Goal: Find contact information: Find contact information

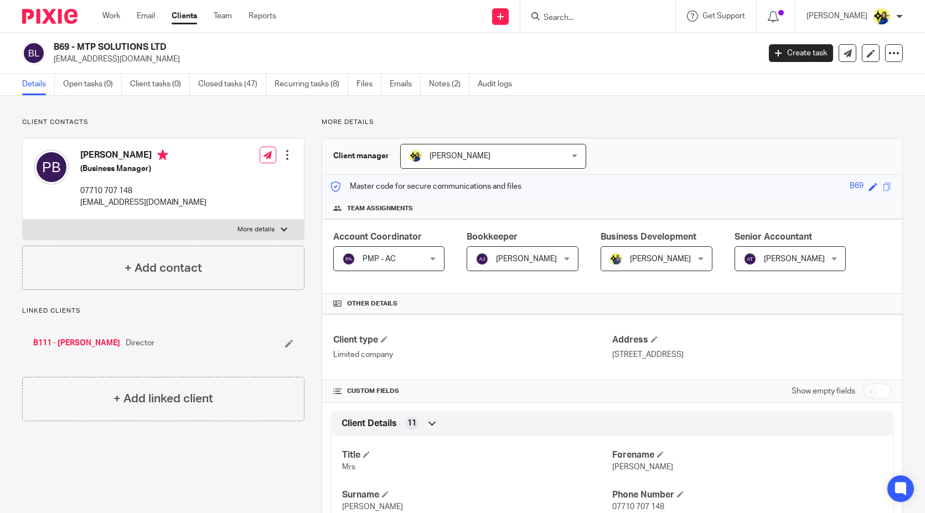
drag, startPoint x: 166, startPoint y: 61, endPoint x: 54, endPoint y: 64, distance: 111.9
click at [54, 64] on p "[EMAIL_ADDRESS][DOMAIN_NAME]" at bounding box center [403, 59] width 699 height 11
copy p "[EMAIL_ADDRESS][DOMAIN_NAME]"
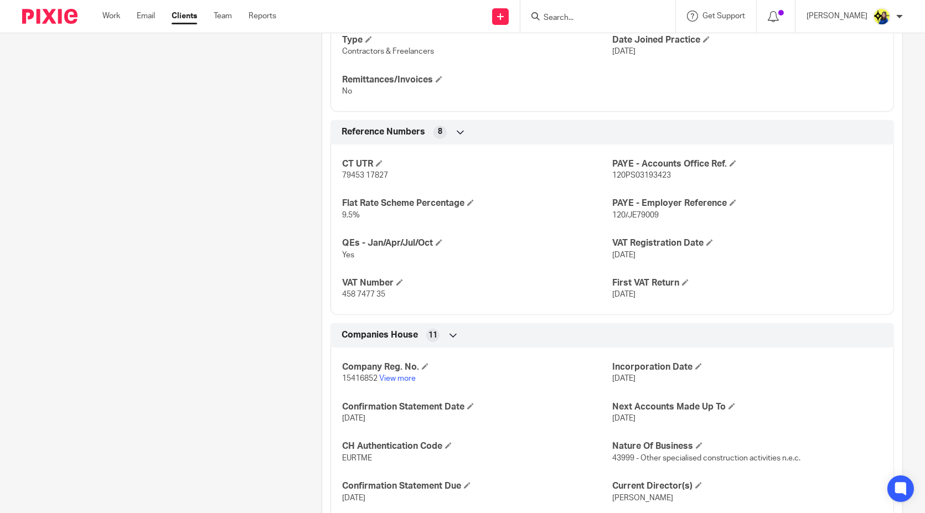
scroll to position [861, 0]
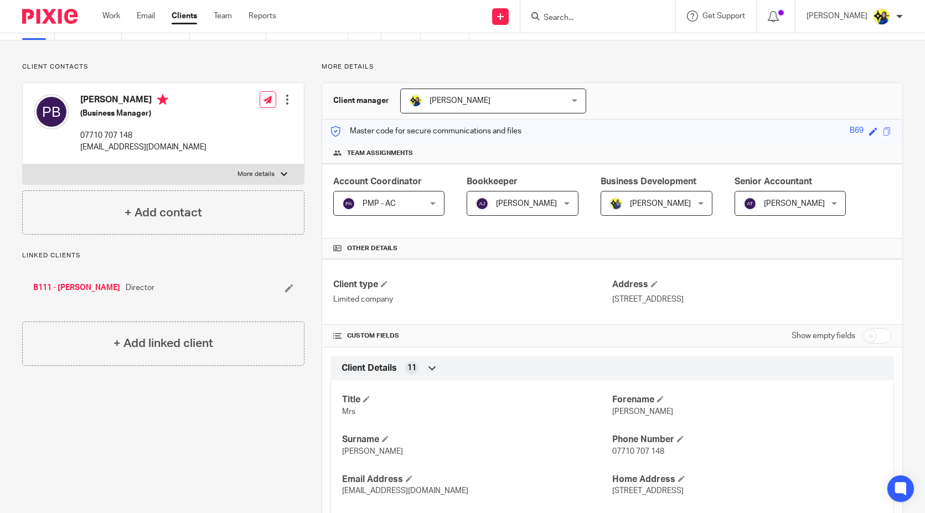
scroll to position [0, 0]
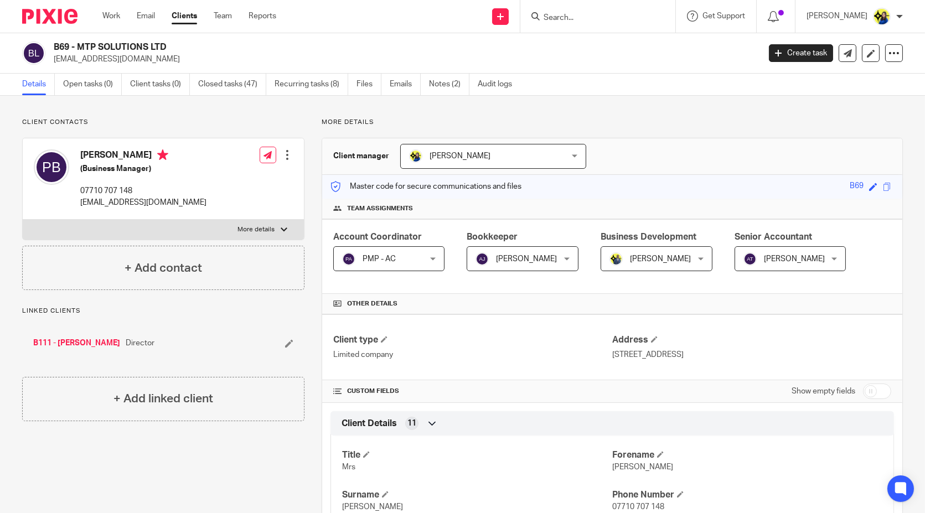
drag, startPoint x: 172, startPoint y: 68, endPoint x: 54, endPoint y: 64, distance: 117.4
click at [54, 64] on div "B69 - MTP SOLUTIONS LTD [EMAIL_ADDRESS][DOMAIN_NAME] Create task Update from Co…" at bounding box center [462, 53] width 925 height 40
copy p "[EMAIL_ADDRESS][DOMAIN_NAME]"
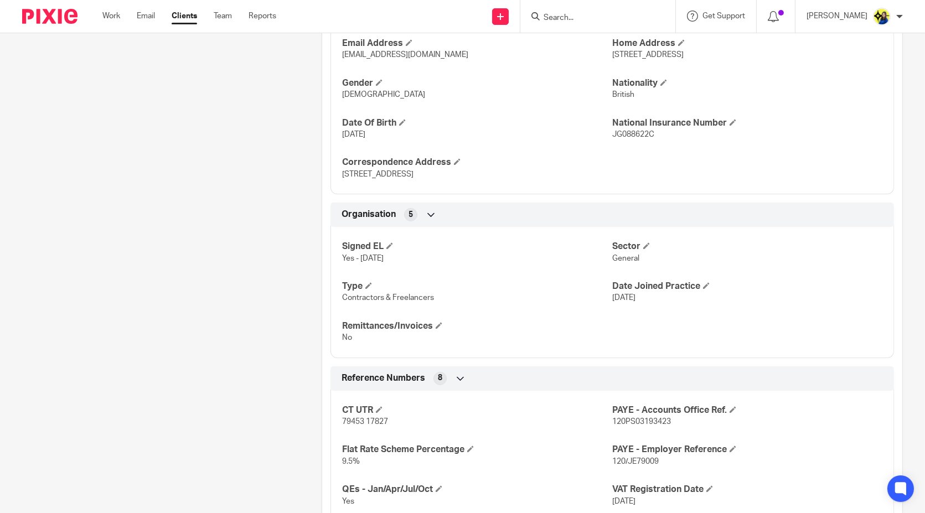
click at [221, 259] on div "Client contacts [PERSON_NAME] (Business Manager) 07710 707 148 [EMAIL_ADDRESS][…" at bounding box center [155, 272] width 300 height 1292
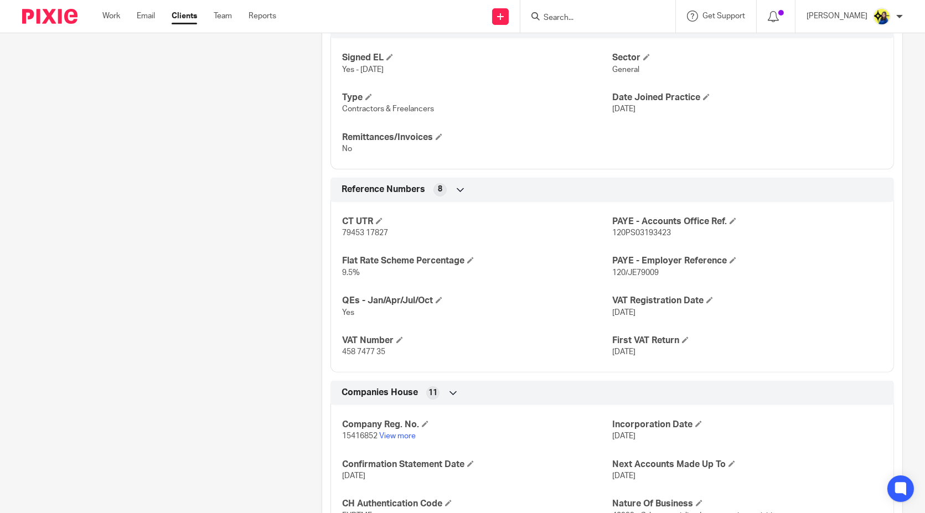
scroll to position [738, 0]
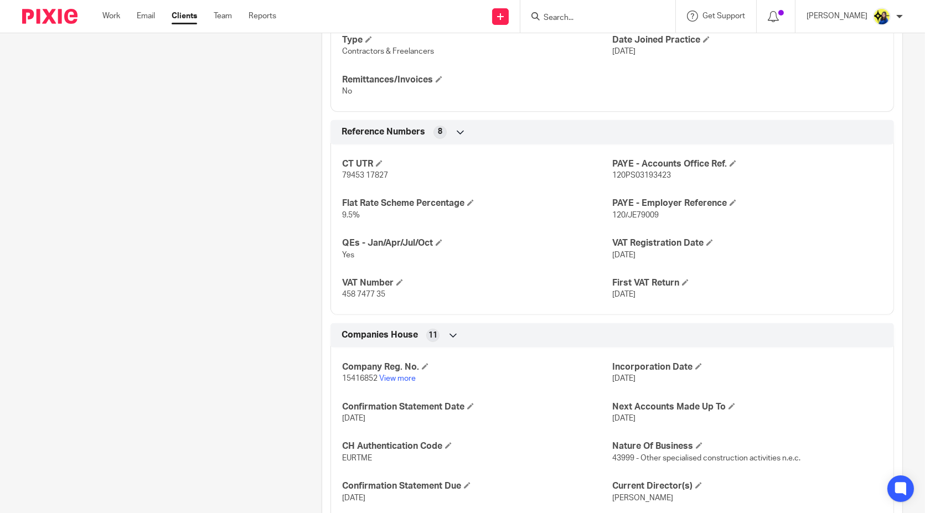
click at [221, 251] on div "Client contacts [PERSON_NAME] (Business Manager) 07710 707 148 [EMAIL_ADDRESS][…" at bounding box center [155, 26] width 300 height 1292
click at [234, 318] on div "Client contacts [PERSON_NAME] (Business Manager) 07710 707 148 [EMAIL_ADDRESS][…" at bounding box center [155, 26] width 300 height 1292
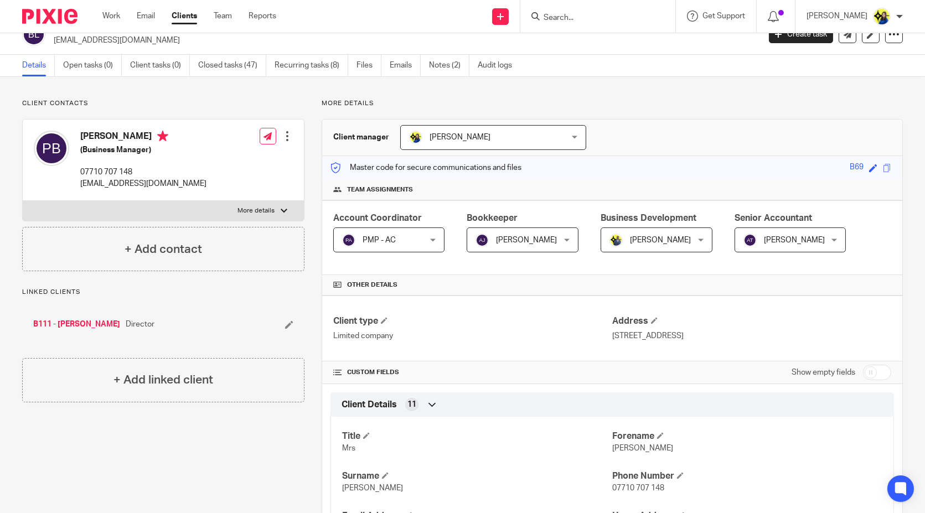
scroll to position [0, 0]
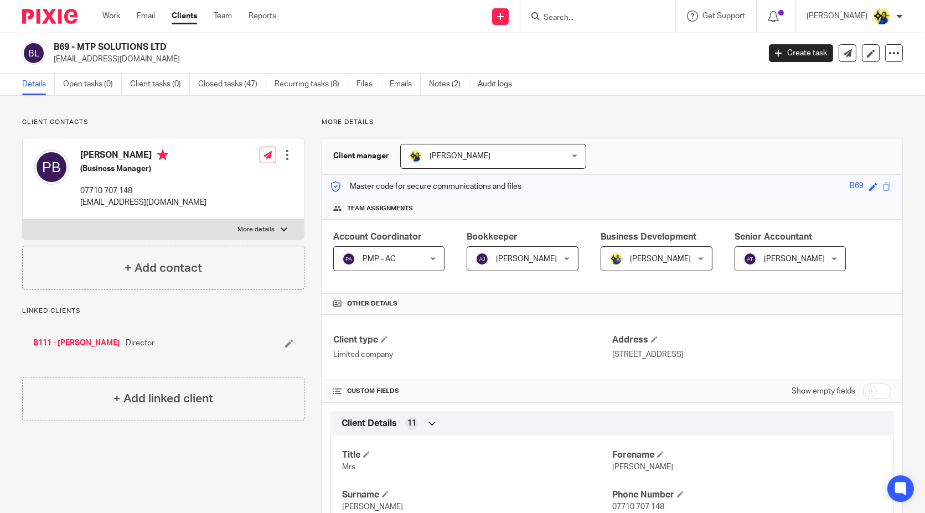
click at [269, 118] on p "Client contacts" at bounding box center [163, 122] width 282 height 9
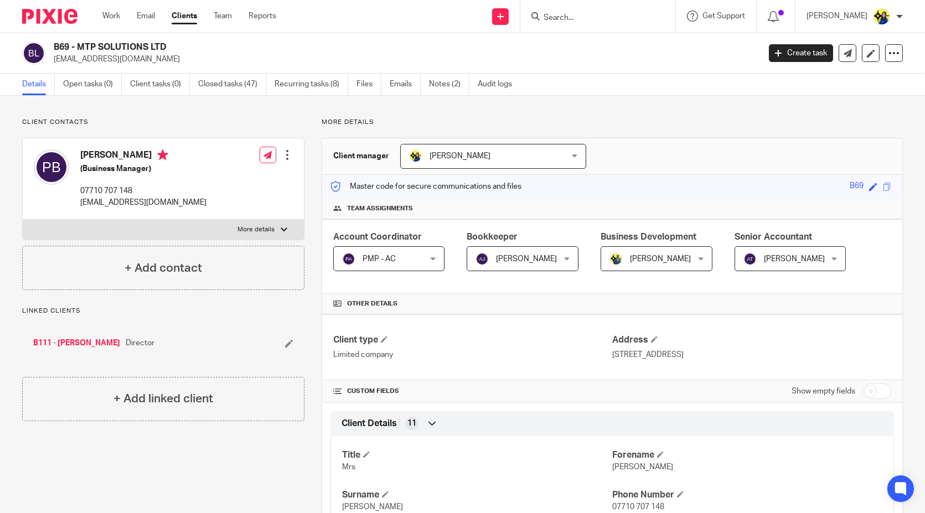
click at [242, 128] on div "Client contacts [PERSON_NAME] (Business Manager) 07710 707 148 [EMAIL_ADDRESS][…" at bounding box center [163, 204] width 282 height 172
click at [241, 128] on div "Client contacts [PERSON_NAME] (Business Manager) 07710 707 148 [EMAIL_ADDRESS][…" at bounding box center [163, 204] width 282 height 172
drag, startPoint x: 170, startPoint y: 42, endPoint x: 52, endPoint y: 42, distance: 117.9
click at [52, 42] on div "B69 - MTP SOLUTIONS LTD [EMAIL_ADDRESS][DOMAIN_NAME]" at bounding box center [387, 53] width 730 height 23
copy h2 "B69 - MTP SOLUTIONS LTD"
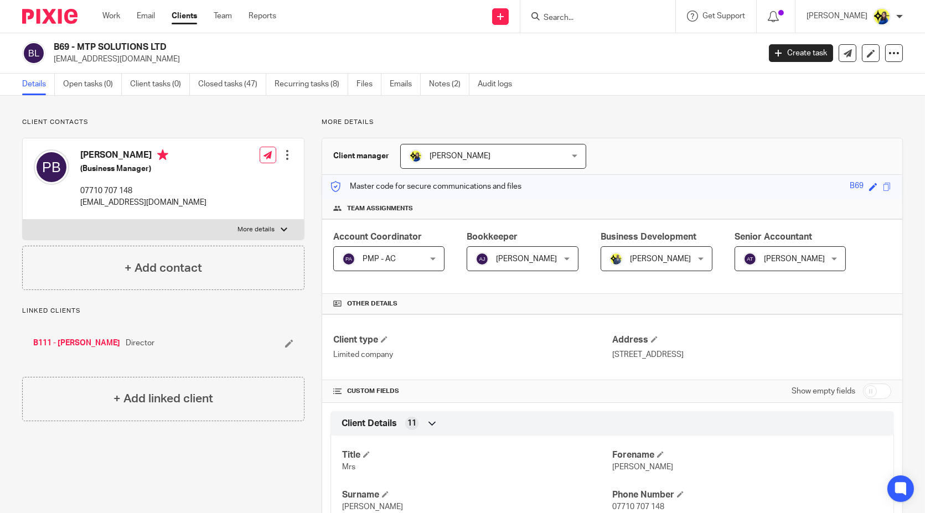
drag, startPoint x: 167, startPoint y: 54, endPoint x: 52, endPoint y: 68, distance: 116.0
click at [52, 68] on div "B69 - MTP SOLUTIONS LTD [EMAIL_ADDRESS][DOMAIN_NAME] Create task Update from Co…" at bounding box center [462, 53] width 925 height 40
copy p "[EMAIL_ADDRESS][DOMAIN_NAME]"
drag, startPoint x: 137, startPoint y: 185, endPoint x: 79, endPoint y: 193, distance: 59.1
click at [79, 193] on div "[PERSON_NAME] (Business Manager) 07710 707 148 [EMAIL_ADDRESS][DOMAIN_NAME]" at bounding box center [120, 179] width 173 height 70
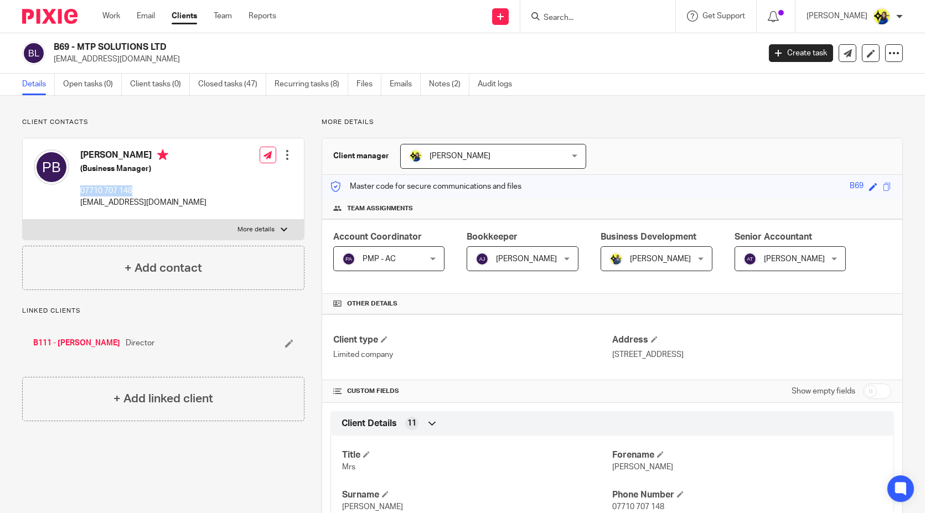
copy p "07710 707 148"
